Goal: Information Seeking & Learning: Learn about a topic

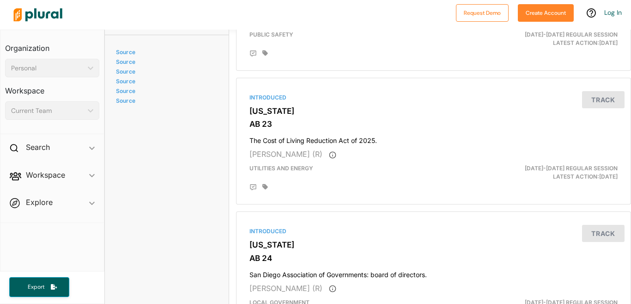
scroll to position [924, 0]
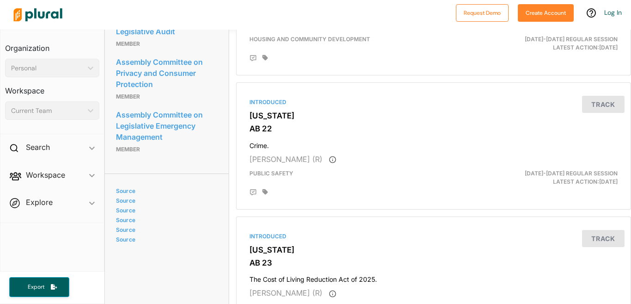
scroll to position [416, 0]
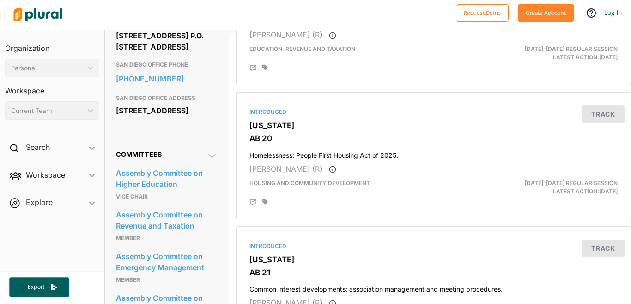
click at [92, 176] on span "Workspace ic_keyboard_arrow_down Members Bills Tags Saved Searches Activity" at bounding box center [52, 176] width 104 height 25
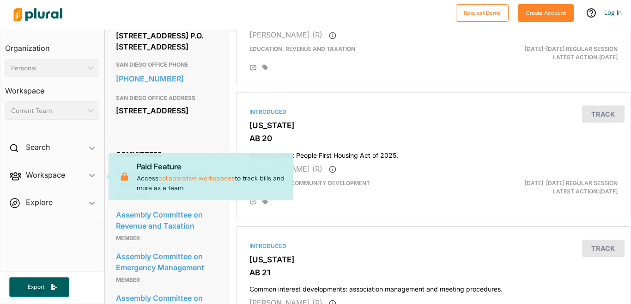
click at [91, 175] on span "Workspace ic_keyboard_arrow_down Members Bills Tags Saved Searches Activity Pai…" at bounding box center [52, 176] width 104 height 25
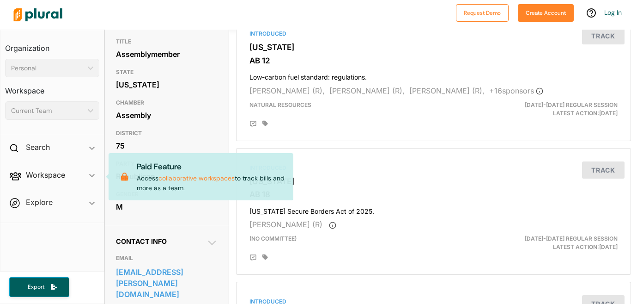
scroll to position [0, 0]
